Goal: Task Accomplishment & Management: Use online tool/utility

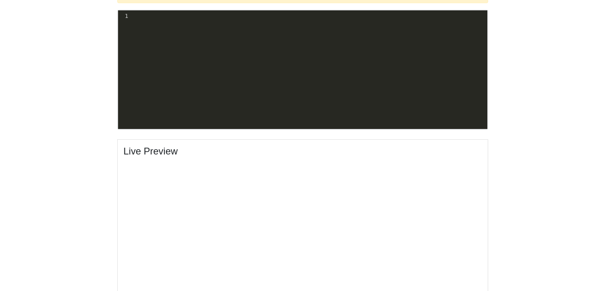
scroll to position [284, 0]
click at [155, 17] on pre "​" at bounding box center [309, 16] width 358 height 8
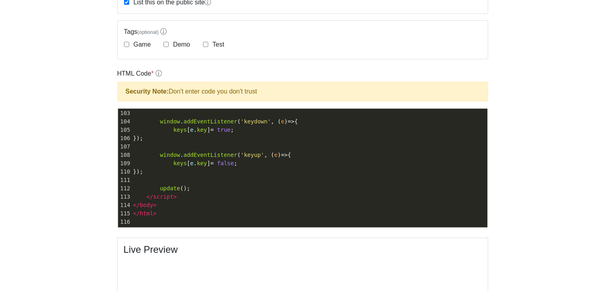
scroll to position [182, 0]
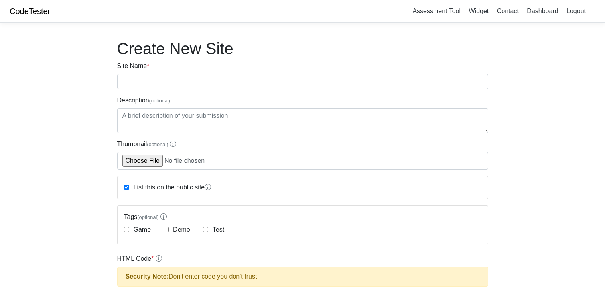
scroll to position [182, 0]
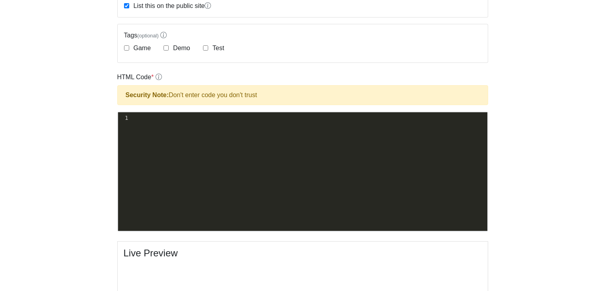
click at [169, 115] on pre "​" at bounding box center [309, 118] width 358 height 8
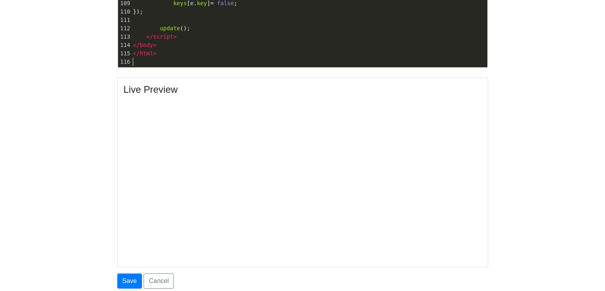
scroll to position [346, 0]
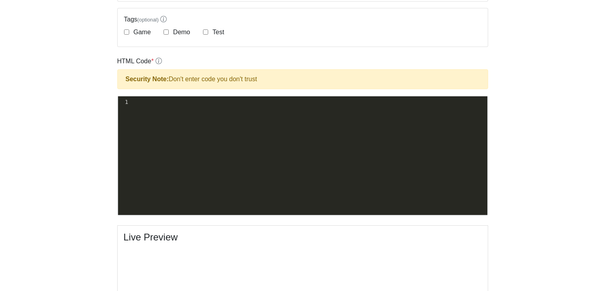
scroll to position [204, 0]
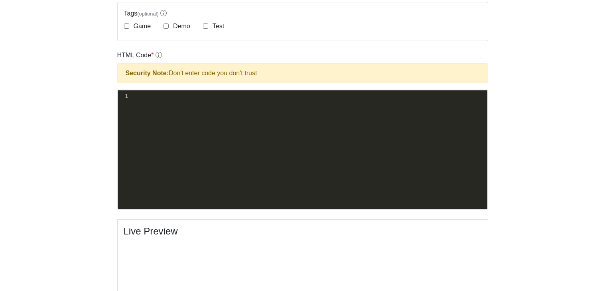
click at [248, 96] on pre "​" at bounding box center [309, 96] width 358 height 8
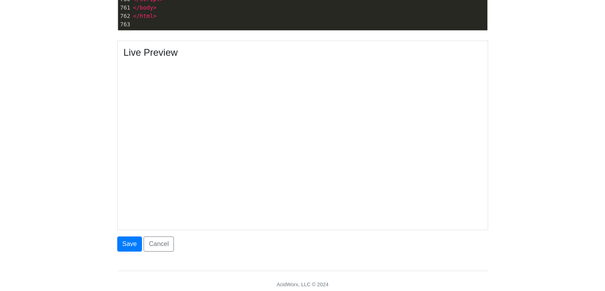
scroll to position [386, 0]
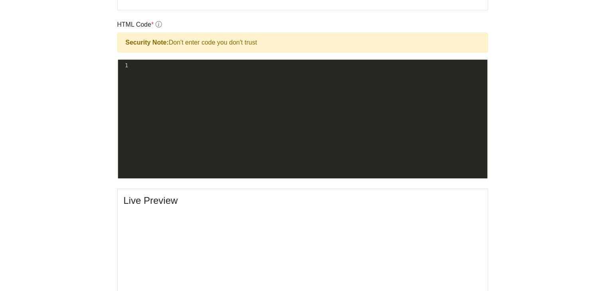
scroll to position [217, 0]
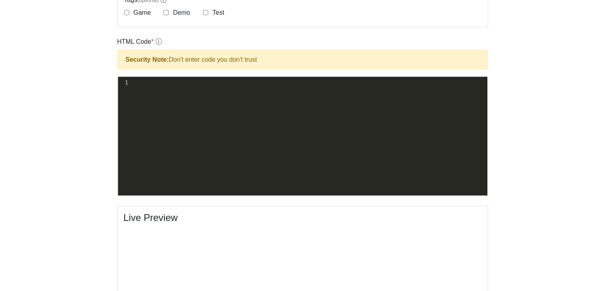
click at [249, 83] on pre "​" at bounding box center [309, 83] width 358 height 8
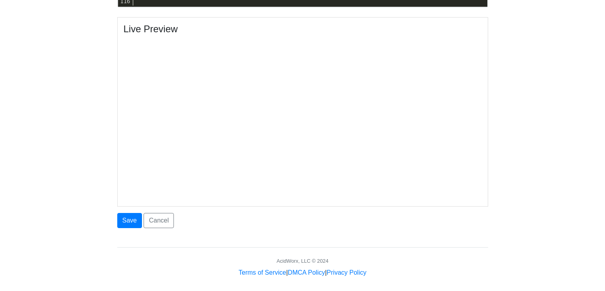
scroll to position [411, 0]
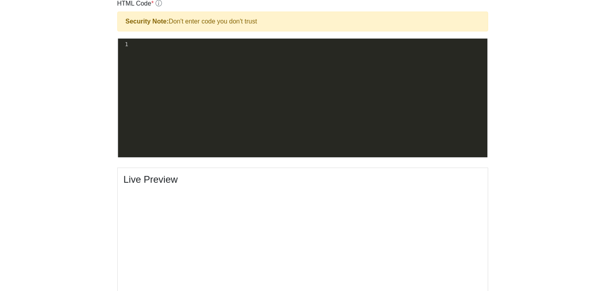
scroll to position [257, 0]
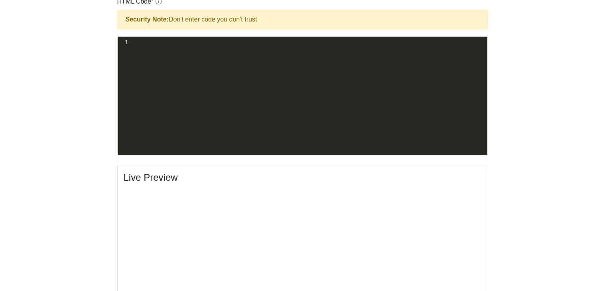
click at [236, 41] on pre "​" at bounding box center [309, 42] width 358 height 8
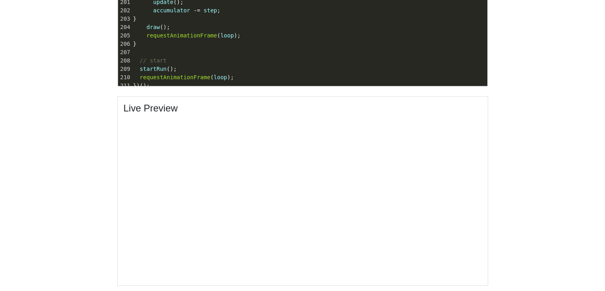
scroll to position [1647, 0]
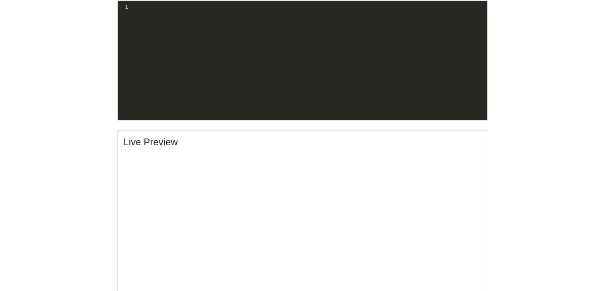
scroll to position [286, 0]
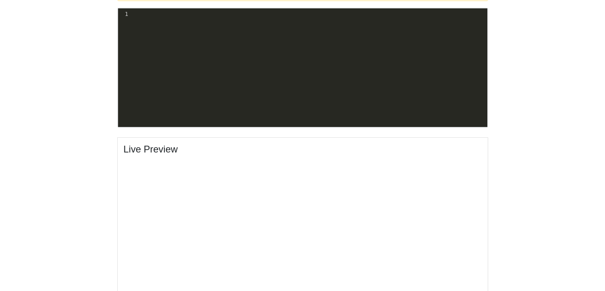
click at [163, 14] on pre "​" at bounding box center [309, 14] width 358 height 8
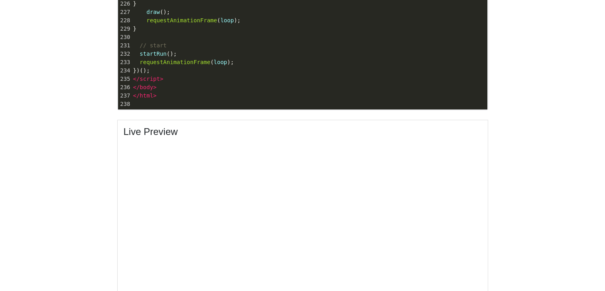
scroll to position [301, 0]
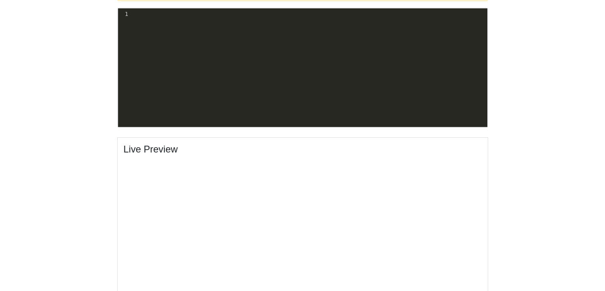
scroll to position [286, 0]
click at [165, 8] on div "xxxxxxxxxx 1 ​" at bounding box center [309, 14] width 358 height 12
click at [169, 13] on pre "​" at bounding box center [309, 14] width 358 height 8
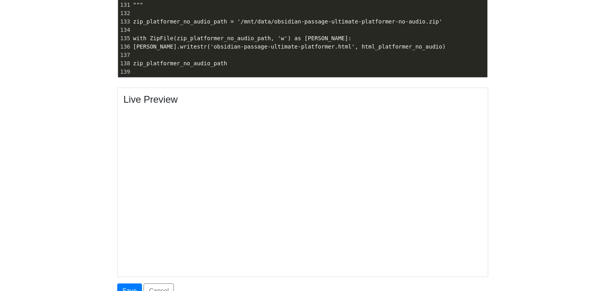
scroll to position [333, 0]
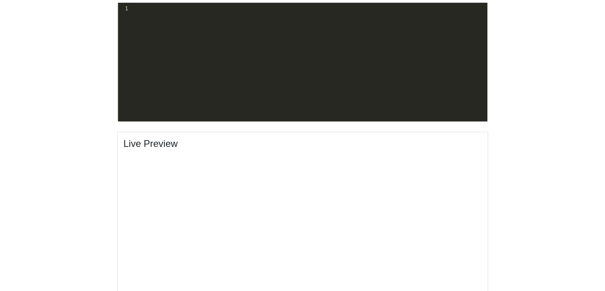
scroll to position [293, 0]
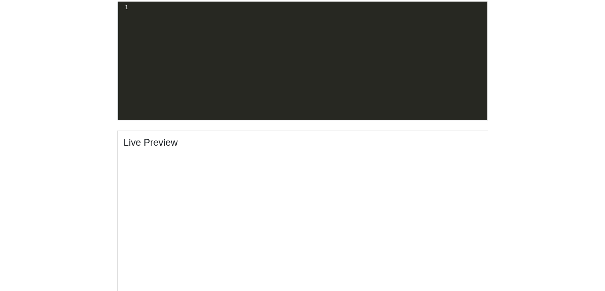
click at [142, 10] on pre "​" at bounding box center [309, 7] width 358 height 8
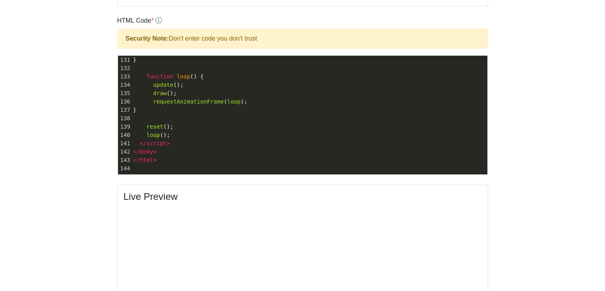
scroll to position [241, 0]
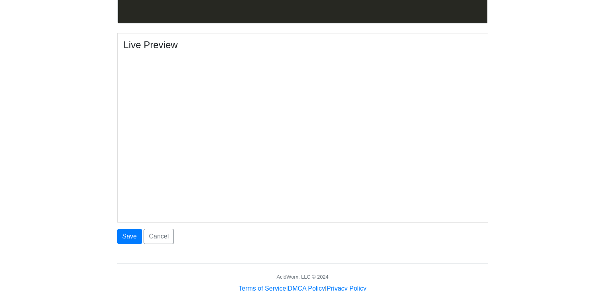
scroll to position [1424, 0]
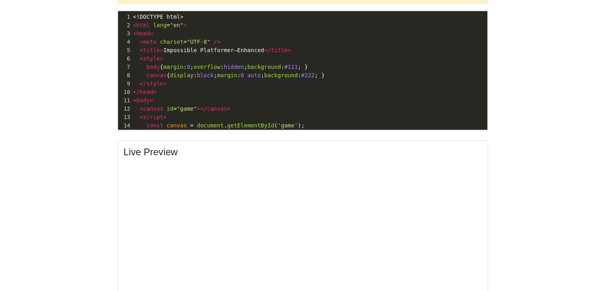
scroll to position [284, 0]
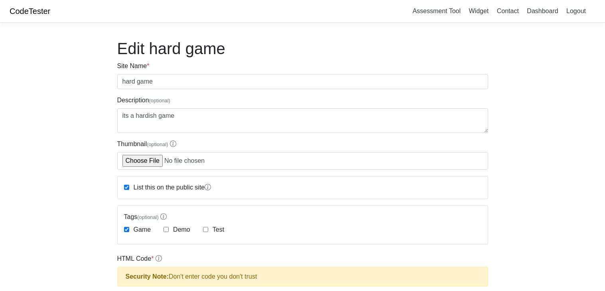
scroll to position [278, 0]
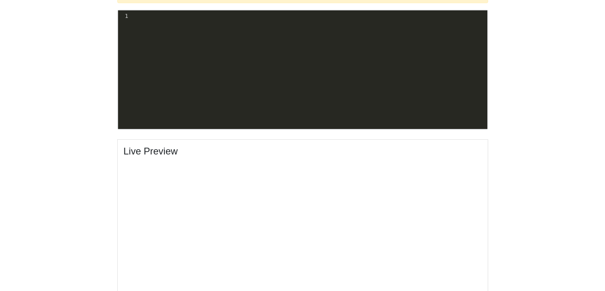
click at [156, 18] on pre "​" at bounding box center [309, 16] width 358 height 8
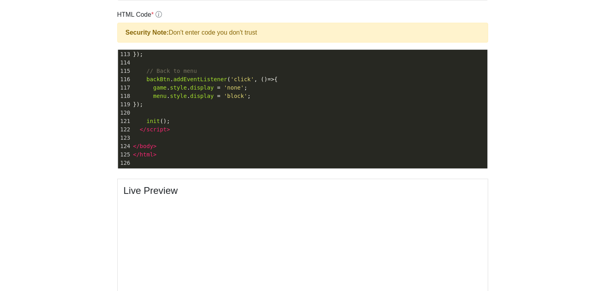
scroll to position [243, 0]
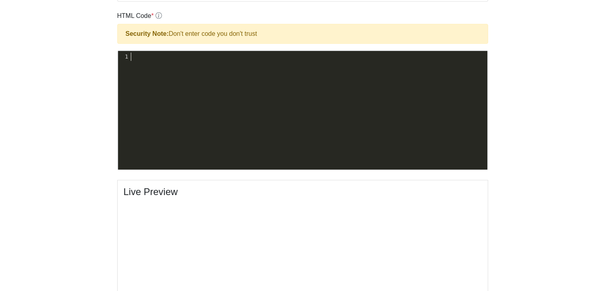
scroll to position [2, 0]
click at [276, 60] on pre "​" at bounding box center [309, 57] width 358 height 8
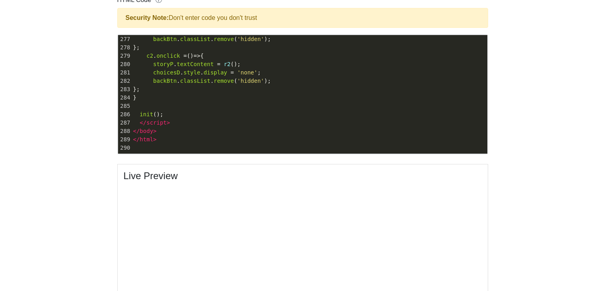
scroll to position [261, 0]
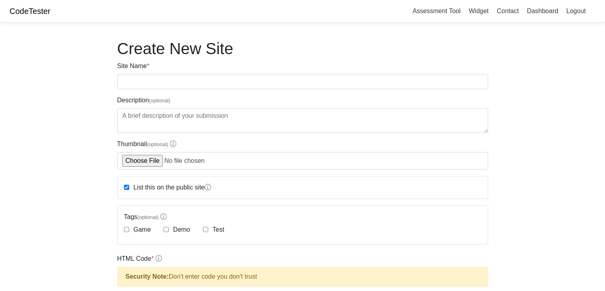
scroll to position [259, 0]
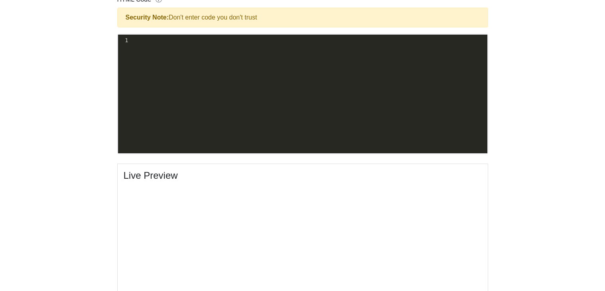
click at [215, 40] on pre "​" at bounding box center [309, 40] width 358 height 8
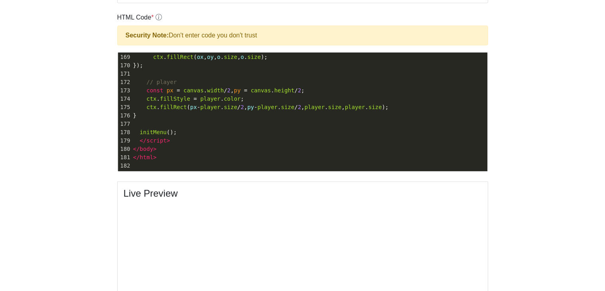
scroll to position [244, 0]
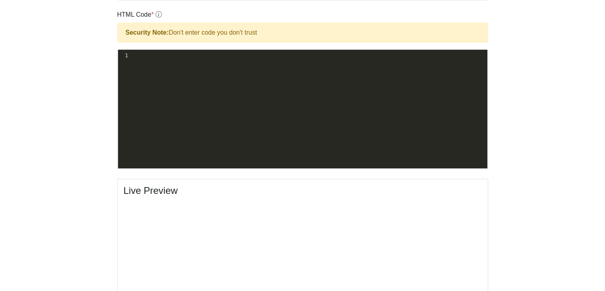
scroll to position [244, 0]
click at [330, 57] on pre "​" at bounding box center [309, 55] width 358 height 8
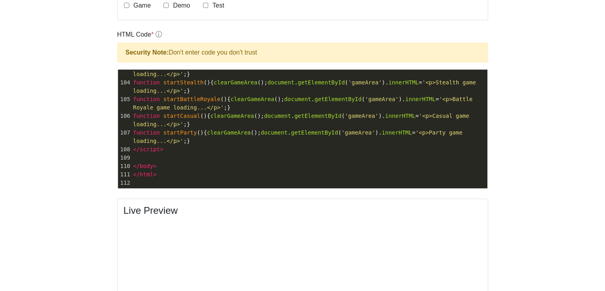
scroll to position [227, 0]
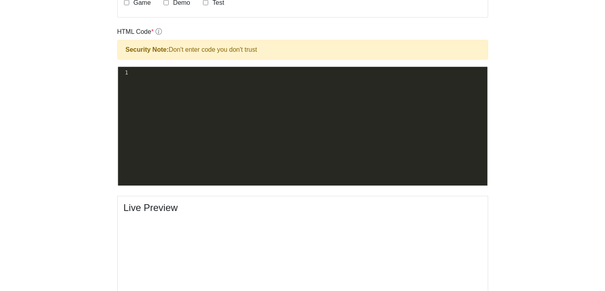
click at [197, 74] on pre "​" at bounding box center [309, 73] width 358 height 8
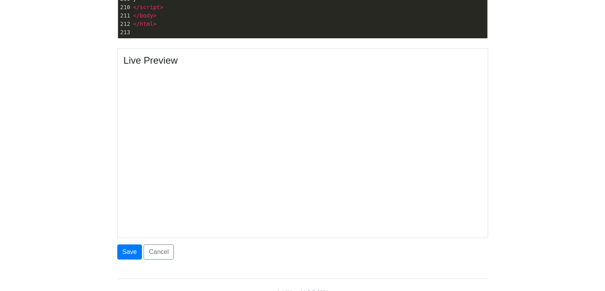
scroll to position [371, 0]
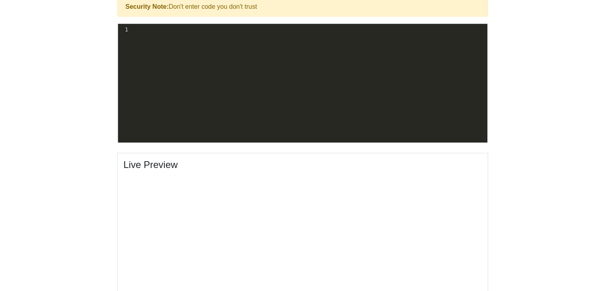
scroll to position [247, 0]
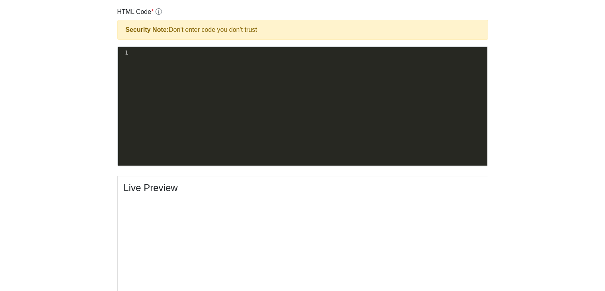
click at [228, 53] on pre "​" at bounding box center [309, 53] width 358 height 8
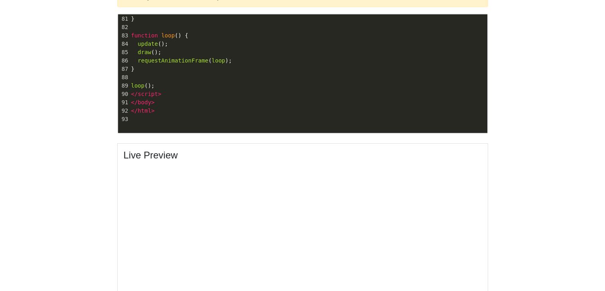
scroll to position [281, 0]
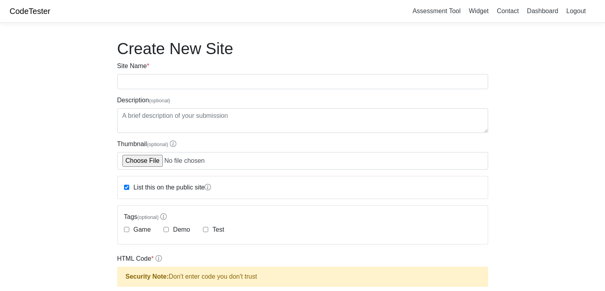
scroll to position [281, 0]
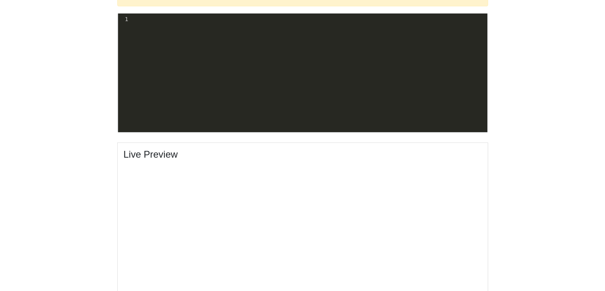
click at [179, 20] on pre "​" at bounding box center [309, 19] width 358 height 8
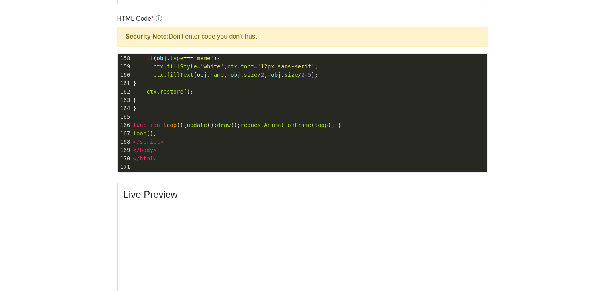
scroll to position [232, 0]
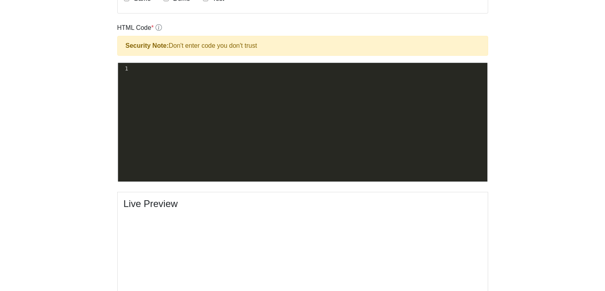
click at [205, 69] on pre "​" at bounding box center [309, 69] width 358 height 8
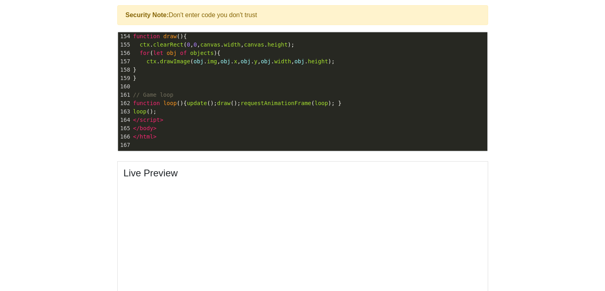
scroll to position [265, 0]
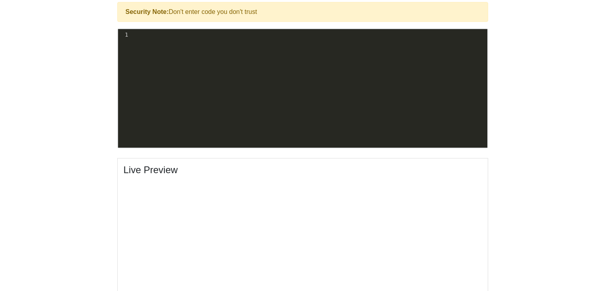
scroll to position [265, 0]
click at [169, 35] on pre "​" at bounding box center [309, 35] width 358 height 8
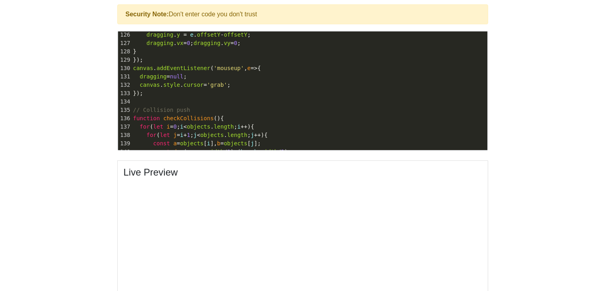
scroll to position [262, 0]
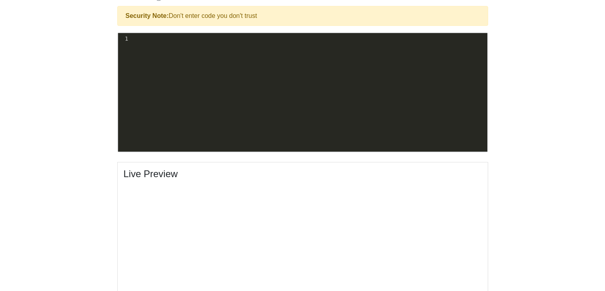
scroll to position [261, 0]
click at [155, 39] on pre "​" at bounding box center [309, 39] width 358 height 8
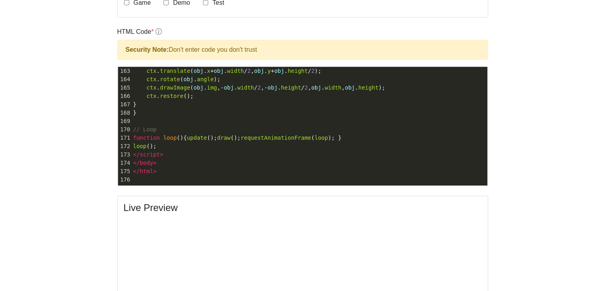
scroll to position [234, 0]
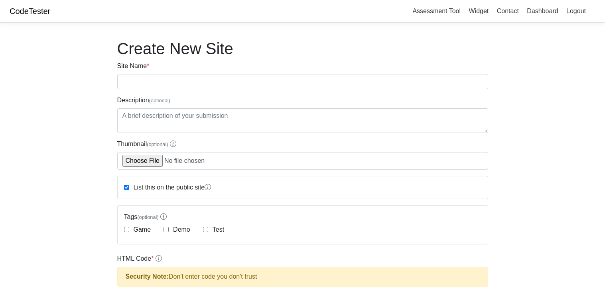
scroll to position [234, 0]
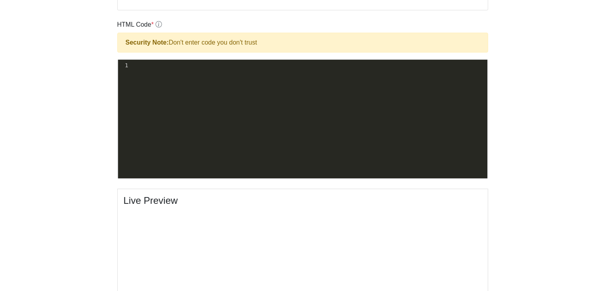
click at [199, 65] on pre "​" at bounding box center [309, 65] width 358 height 8
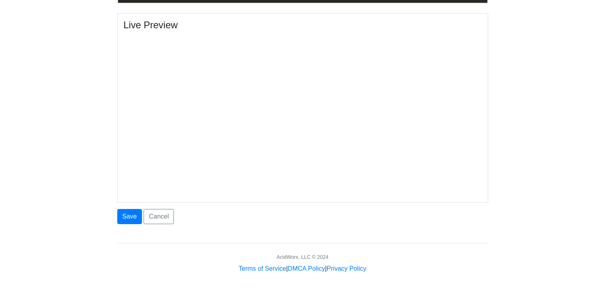
scroll to position [403, 0]
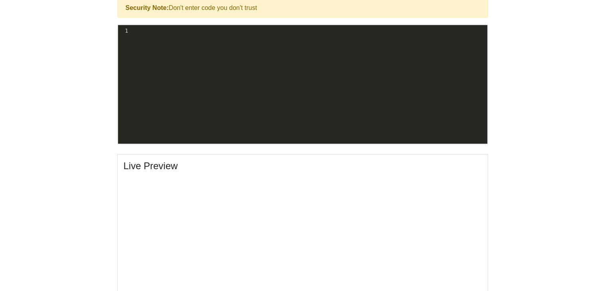
scroll to position [263, 0]
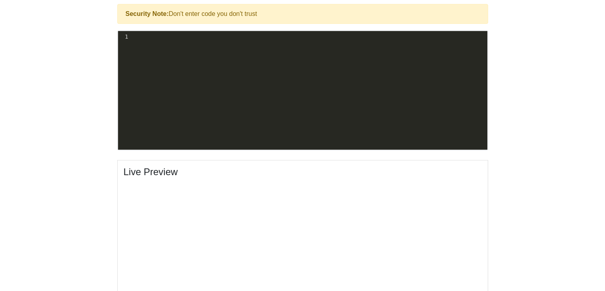
click at [249, 40] on pre "​" at bounding box center [309, 37] width 358 height 8
click at [186, 36] on pre "​" at bounding box center [309, 37] width 358 height 8
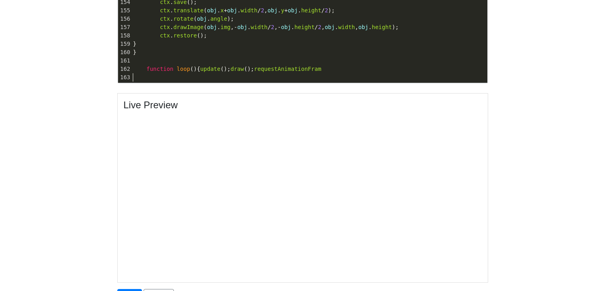
scroll to position [339, 0]
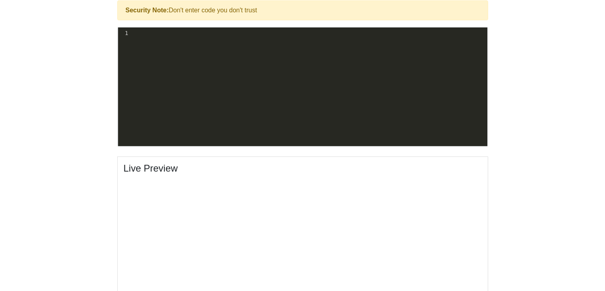
scroll to position [273, 0]
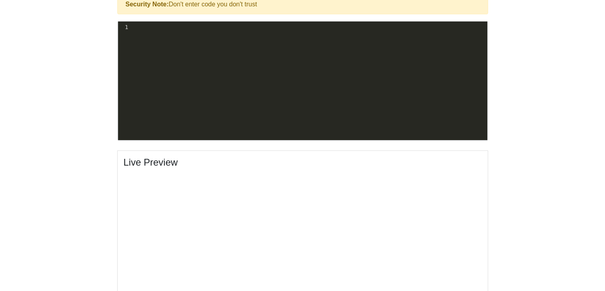
click at [214, 25] on pre "​" at bounding box center [309, 27] width 358 height 8
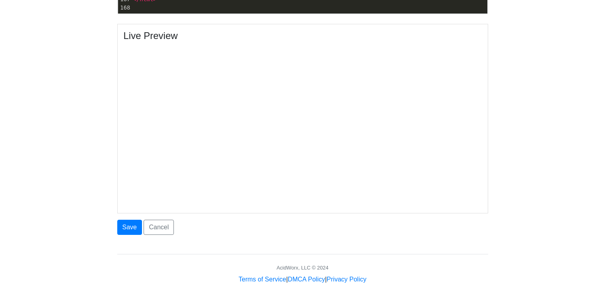
scroll to position [411, 0]
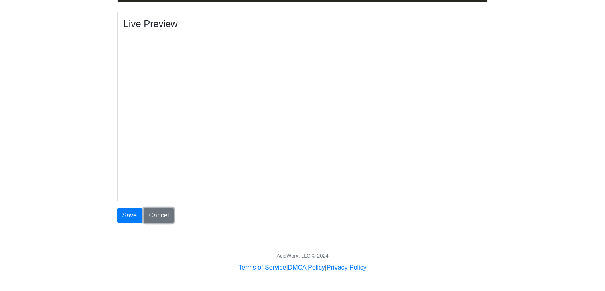
click at [153, 211] on link "Cancel" at bounding box center [158, 215] width 30 height 15
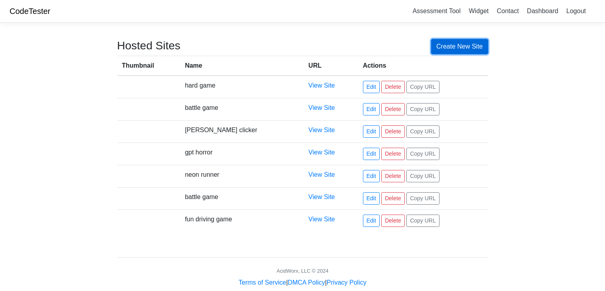
click at [448, 42] on link "Create New Site" at bounding box center [459, 46] width 57 height 15
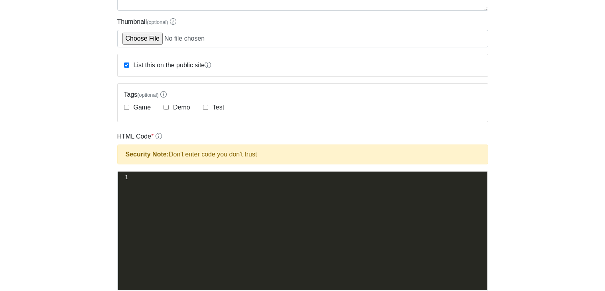
scroll to position [122, 0]
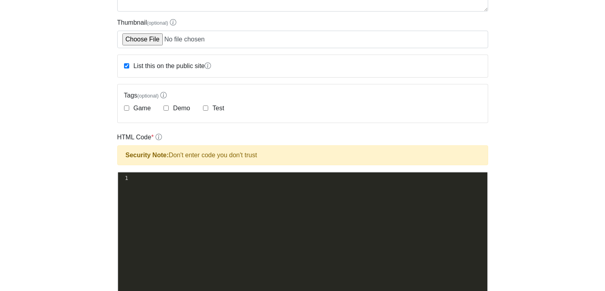
click at [227, 165] on div "Security Note: Don't enter code you don't trust" at bounding box center [302, 155] width 371 height 20
click at [234, 179] on pre "​" at bounding box center [309, 178] width 358 height 8
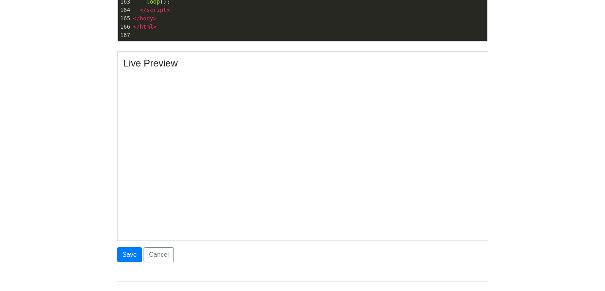
scroll to position [374, 0]
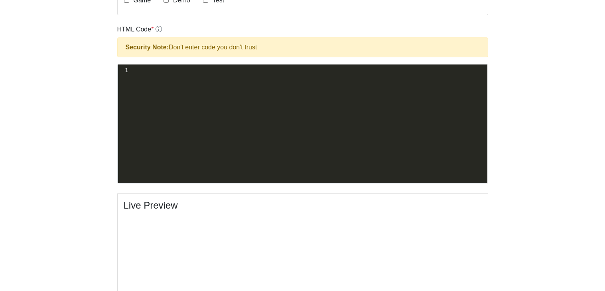
scroll to position [231, 0]
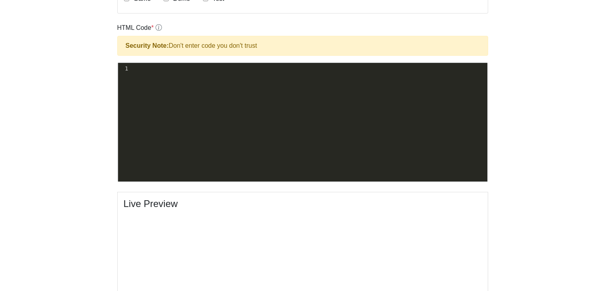
click at [237, 73] on div "xxxxxxxxxx 1 ​" at bounding box center [309, 69] width 358 height 12
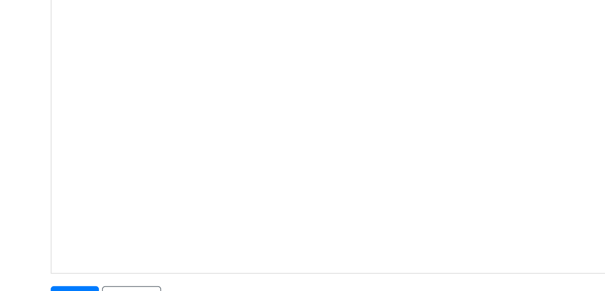
scroll to position [411, 0]
